Goal: Transaction & Acquisition: Obtain resource

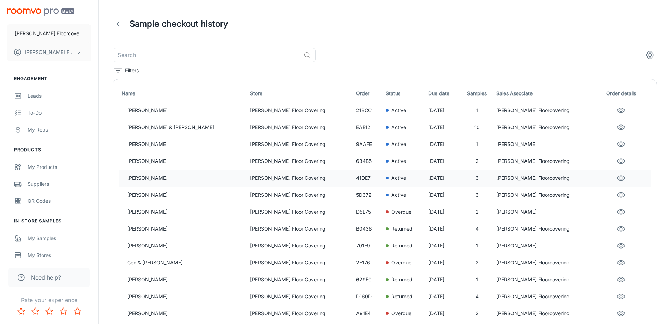
click at [177, 177] on p "[PERSON_NAME]" at bounding box center [185, 178] width 117 height 8
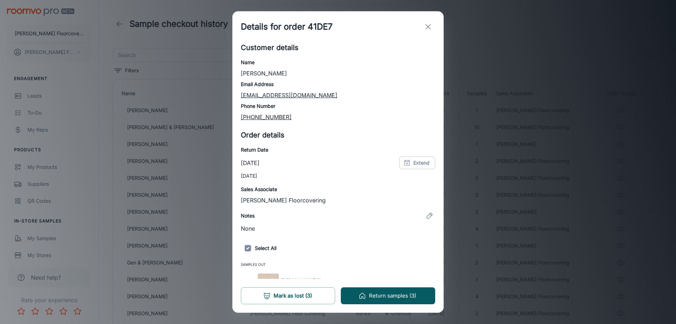
scroll to position [64, 0]
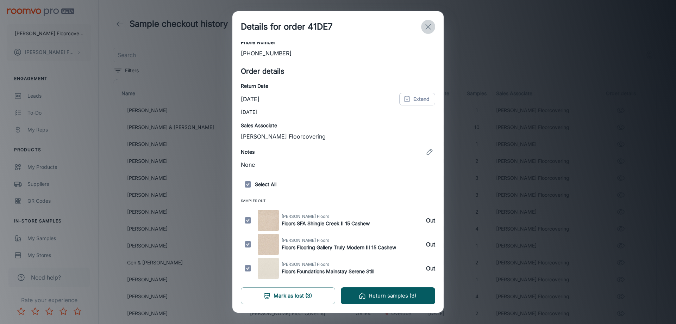
click at [426, 27] on icon "exit" at bounding box center [428, 27] width 8 height 8
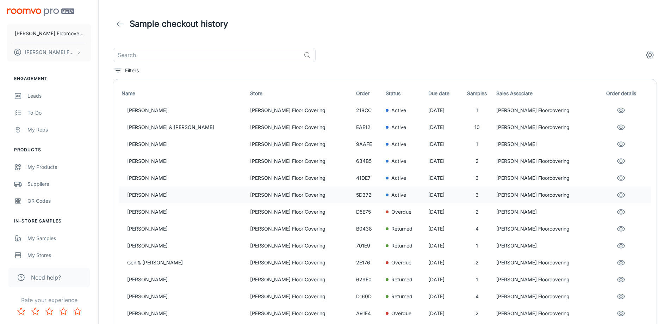
click at [160, 198] on p "[PERSON_NAME]" at bounding box center [185, 195] width 117 height 8
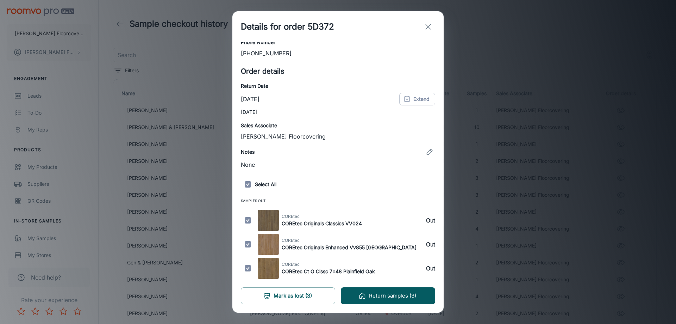
click at [427, 27] on icon "exit" at bounding box center [428, 27] width 8 height 8
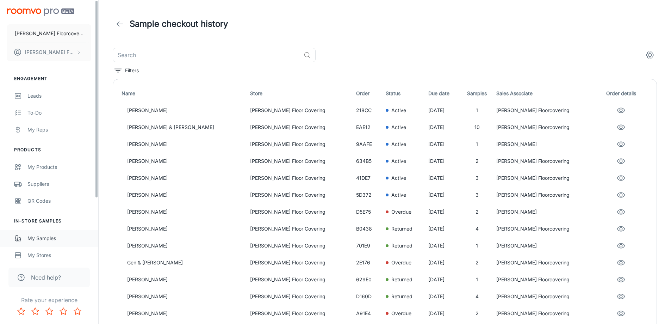
click at [64, 240] on div "My Samples" at bounding box center [59, 238] width 64 height 8
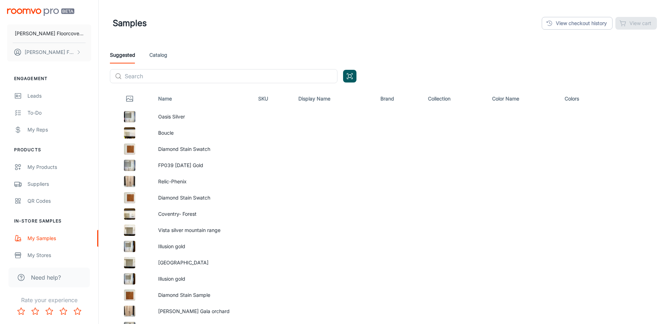
click at [159, 56] on link "Catalog" at bounding box center [158, 55] width 18 height 17
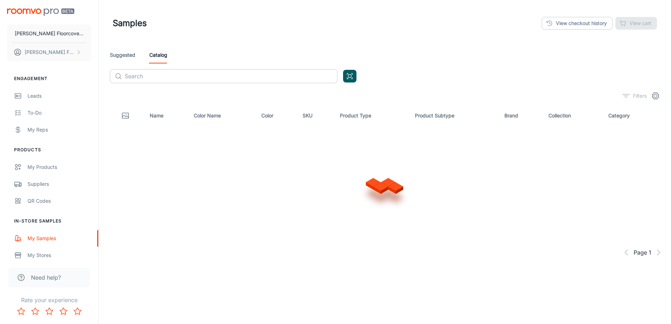
click at [161, 73] on input "text" at bounding box center [231, 76] width 213 height 14
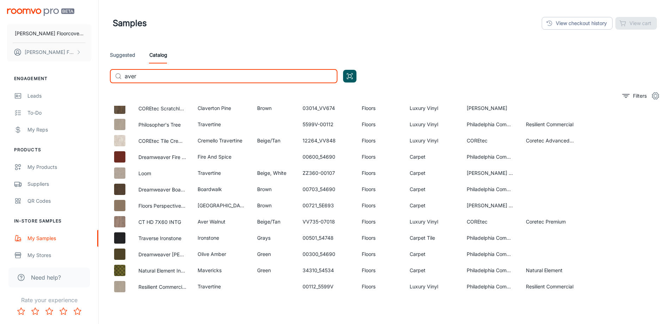
scroll to position [141, 0]
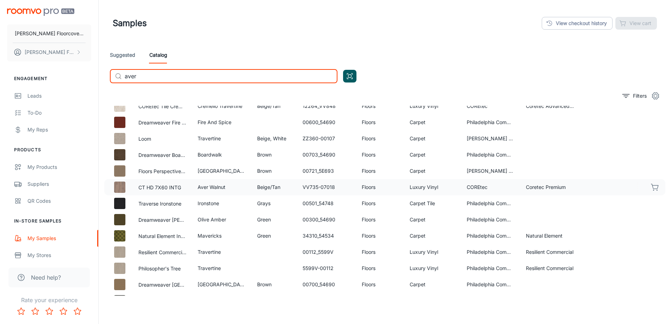
type input "aver"
click at [653, 186] on icon "button" at bounding box center [654, 186] width 7 height 5
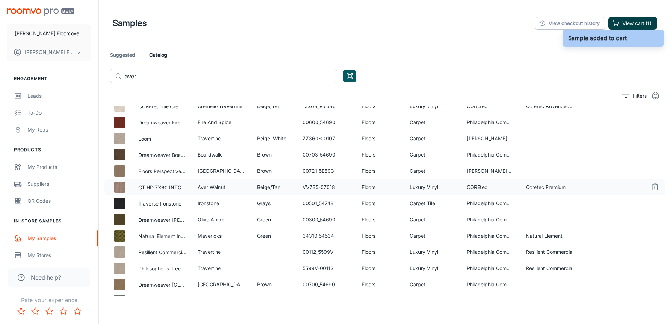
click at [631, 25] on button "View cart (1)" at bounding box center [632, 23] width 49 height 13
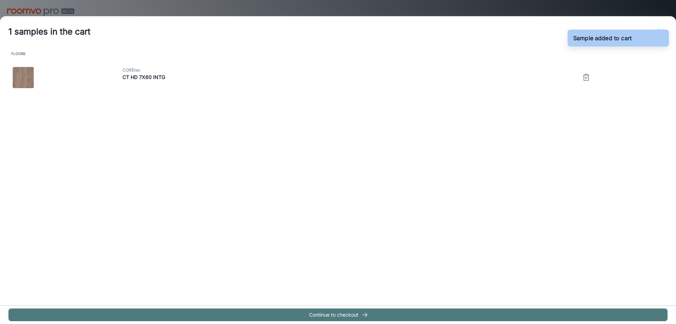
click at [351, 309] on button "Continue to checkout" at bounding box center [337, 314] width 659 height 13
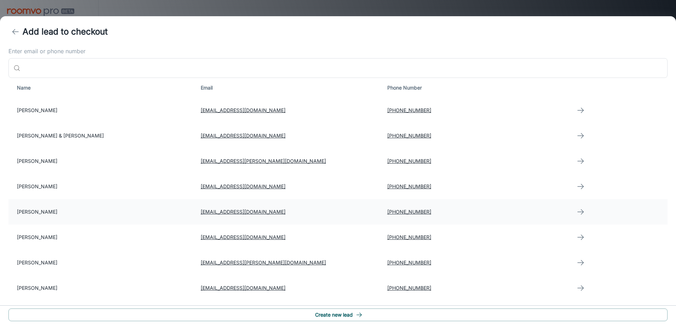
click at [47, 211] on td "[PERSON_NAME]" at bounding box center [101, 211] width 187 height 25
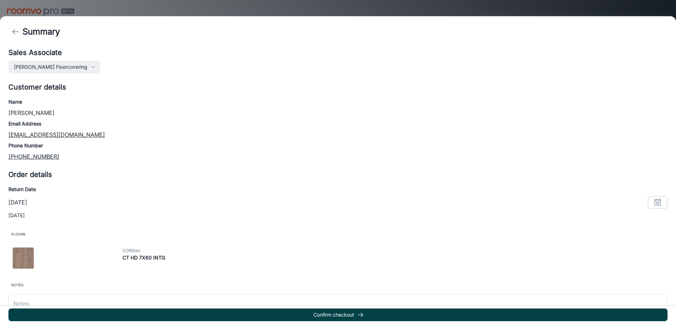
click at [376, 316] on button "Confirm checkout" at bounding box center [337, 314] width 659 height 13
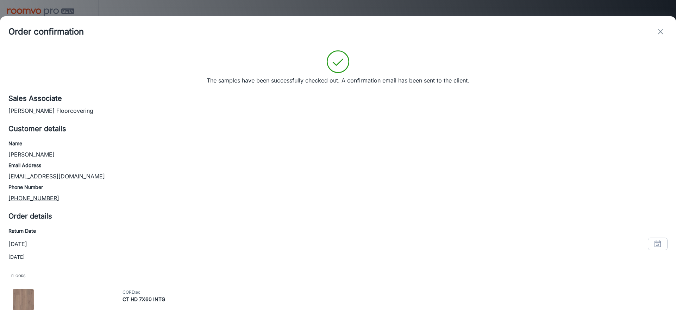
click at [662, 33] on line "exit" at bounding box center [660, 31] width 5 height 5
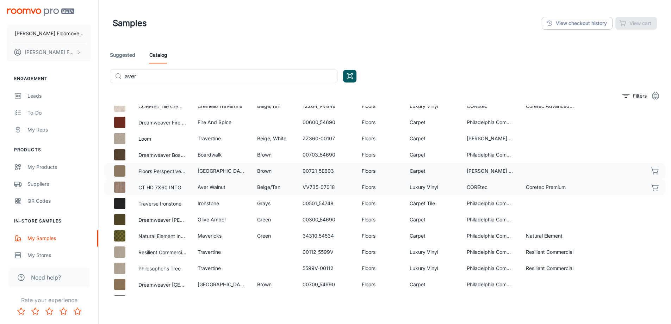
scroll to position [0, 0]
